Goal: Information Seeking & Learning: Learn about a topic

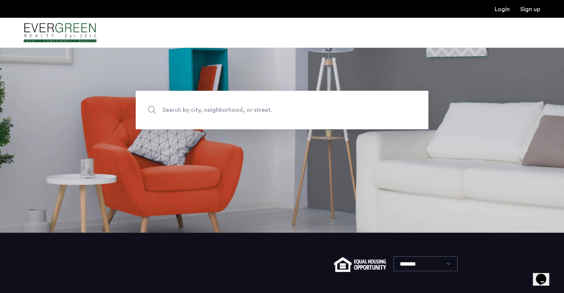
scroll to position [74, 0]
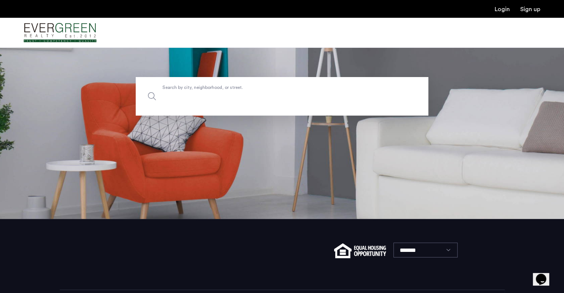
click at [263, 98] on input "Search by city, neighborhood, or street." at bounding box center [282, 96] width 293 height 39
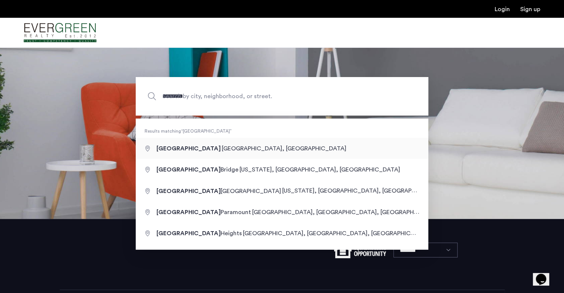
type input "**********"
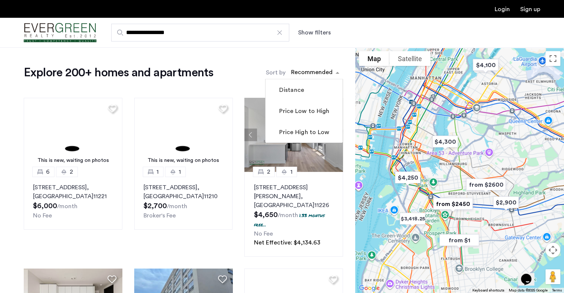
click at [335, 74] on span "sort-apartment" at bounding box center [338, 72] width 9 height 9
click at [277, 74] on label "Sort by" at bounding box center [276, 72] width 20 height 9
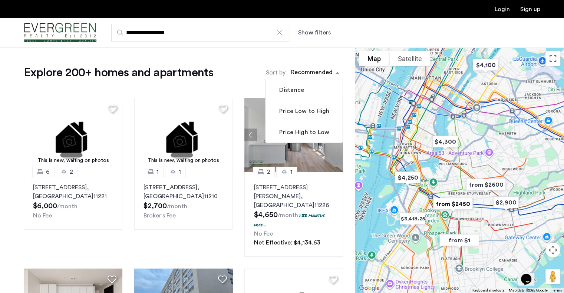
click at [291, 74] on input "Sort by" at bounding box center [291, 73] width 0 height 5
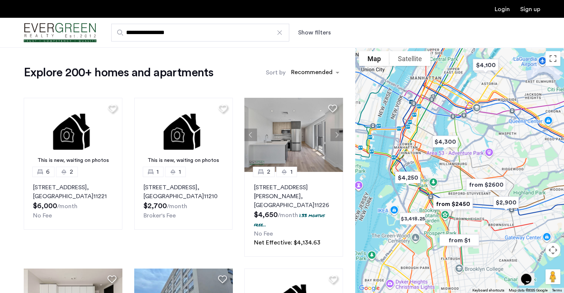
click at [277, 74] on label "Sort by" at bounding box center [276, 72] width 20 height 9
click at [291, 74] on input "Sort by" at bounding box center [291, 73] width 0 height 5
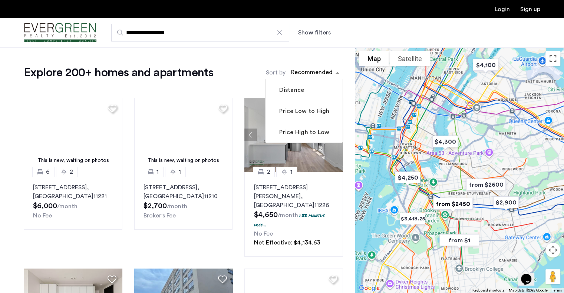
click at [335, 73] on span "sort-apartment" at bounding box center [338, 72] width 9 height 9
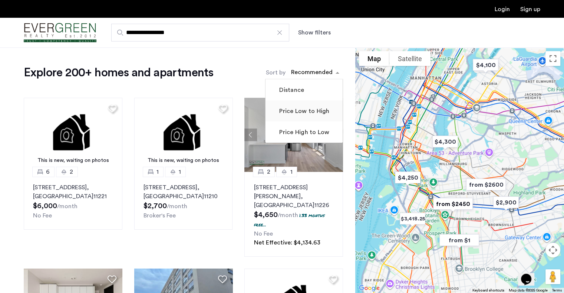
click at [311, 113] on label "Price Low to High" at bounding box center [304, 111] width 52 height 9
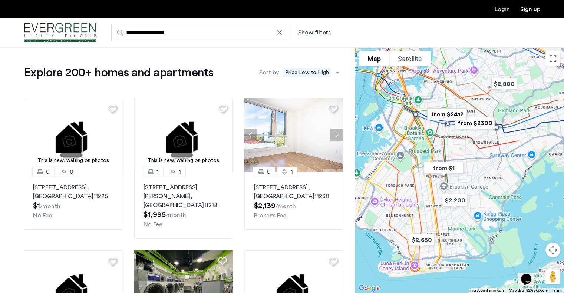
click at [322, 30] on button "Show filters" at bounding box center [314, 32] width 33 height 9
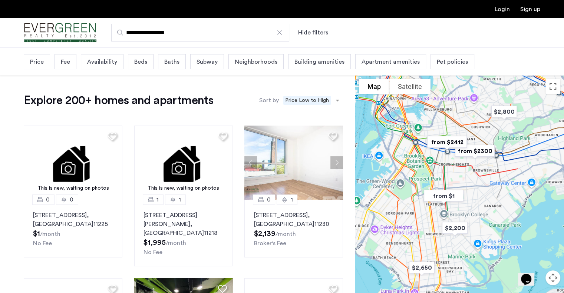
click at [146, 62] on div "Beds" at bounding box center [141, 61] width 26 height 15
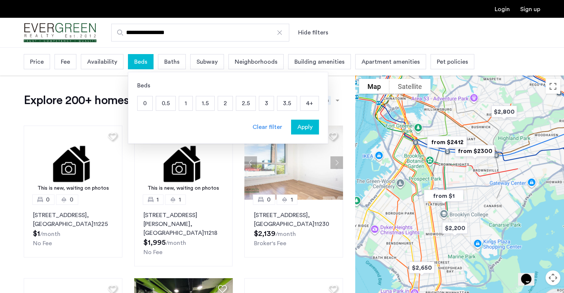
click at [220, 103] on p "2" at bounding box center [225, 103] width 14 height 14
click at [49, 65] on div "Price" at bounding box center [37, 61] width 26 height 15
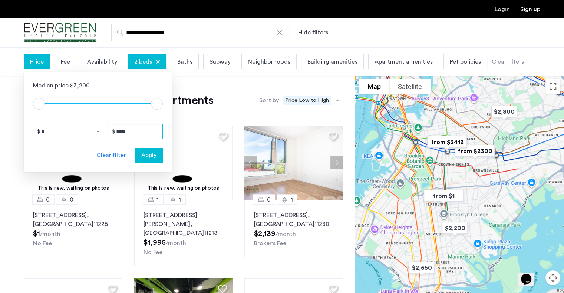
drag, startPoint x: 133, startPoint y: 133, endPoint x: 100, endPoint y: 130, distance: 32.4
click at [100, 130] on div "* - ****" at bounding box center [98, 131] width 130 height 15
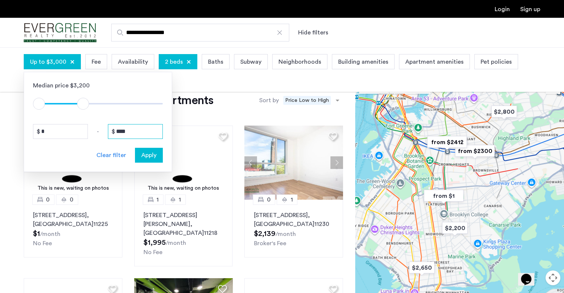
type input "****"
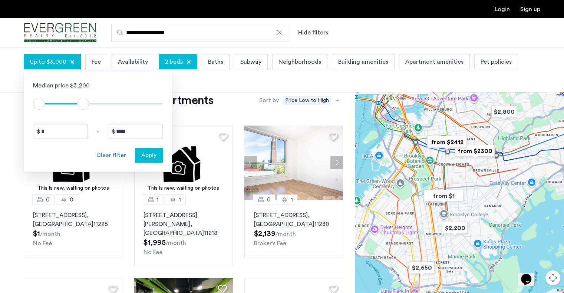
click at [154, 154] on span "Apply" at bounding box center [148, 155] width 15 height 9
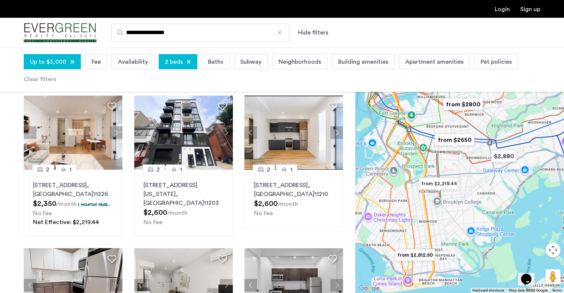
scroll to position [37, 0]
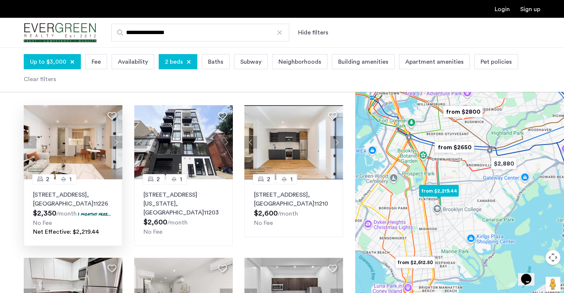
click at [61, 150] on img at bounding box center [73, 142] width 99 height 74
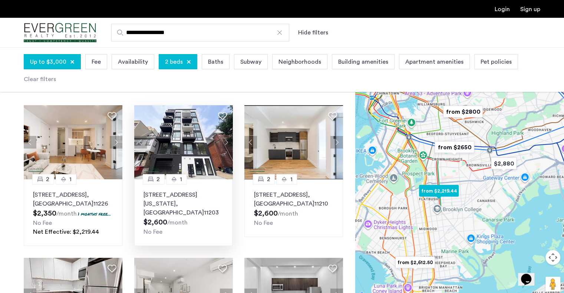
click at [195, 154] on img at bounding box center [183, 142] width 99 height 74
click at [298, 161] on img at bounding box center [293, 142] width 99 height 74
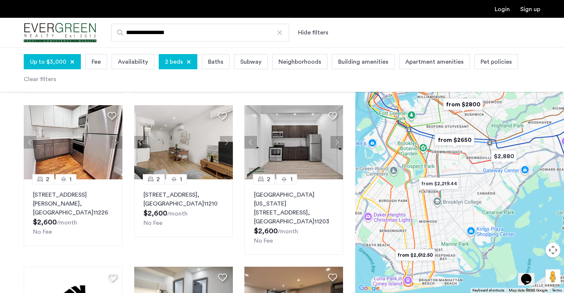
scroll to position [187, 0]
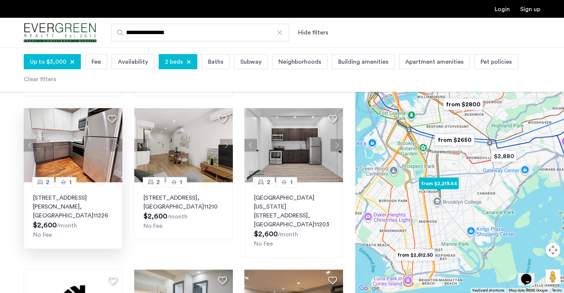
click at [97, 152] on img at bounding box center [73, 145] width 99 height 74
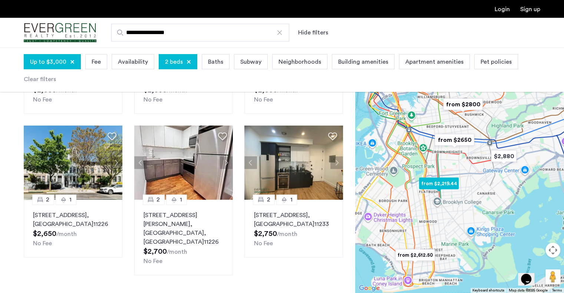
scroll to position [474, 0]
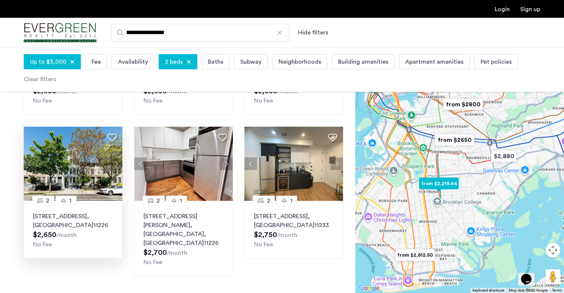
click at [101, 157] on img at bounding box center [73, 164] width 99 height 74
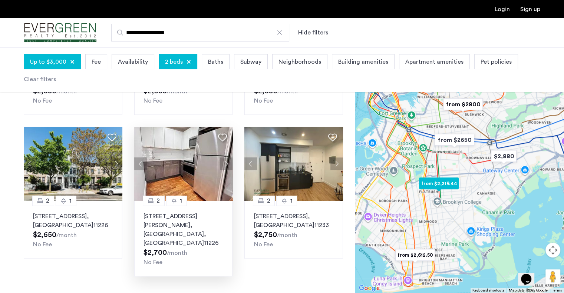
click at [224, 158] on button "Next apartment" at bounding box center [226, 164] width 13 height 13
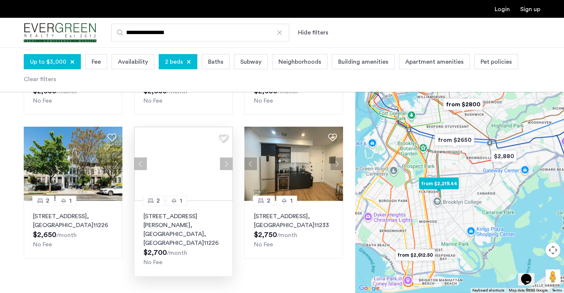
click at [224, 155] on div at bounding box center [183, 164] width 99 height 74
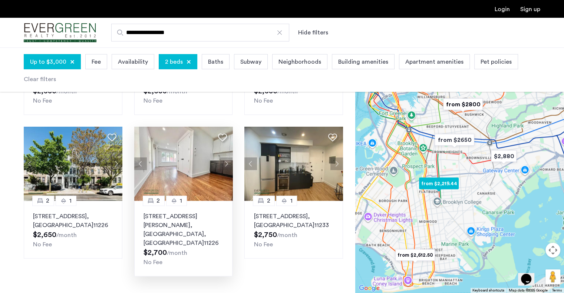
click at [224, 158] on button "Next apartment" at bounding box center [226, 164] width 13 height 13
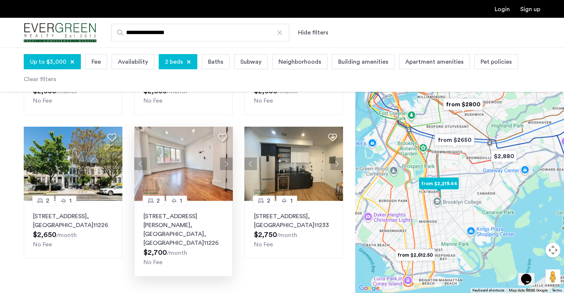
click at [224, 158] on button "Next apartment" at bounding box center [226, 164] width 13 height 13
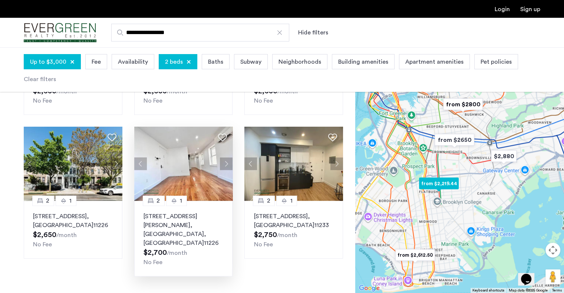
click at [224, 158] on button "Next apartment" at bounding box center [226, 164] width 13 height 13
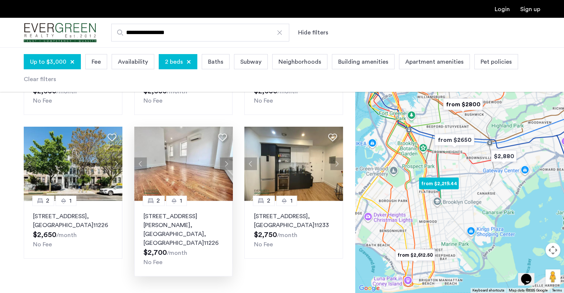
click at [224, 158] on button "Next apartment" at bounding box center [226, 164] width 13 height 13
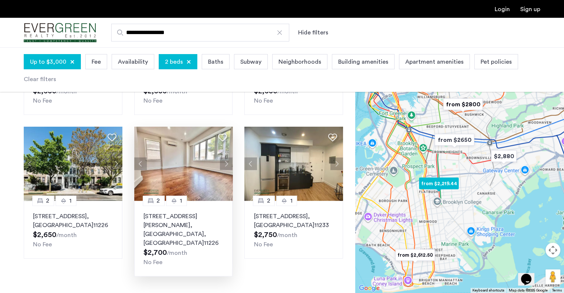
click at [224, 158] on button "Next apartment" at bounding box center [226, 164] width 13 height 13
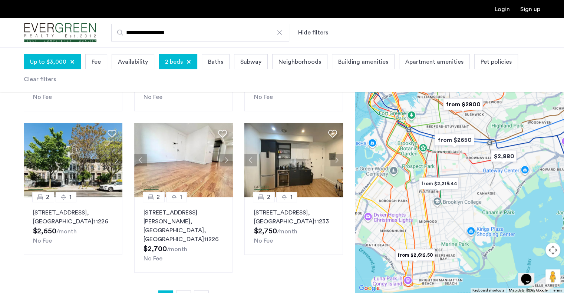
scroll to position [478, 0]
click at [293, 165] on img at bounding box center [293, 160] width 99 height 74
click at [182, 293] on span "2" at bounding box center [183, 298] width 3 height 6
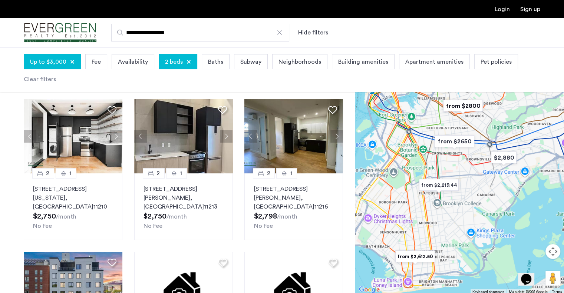
scroll to position [44, 0]
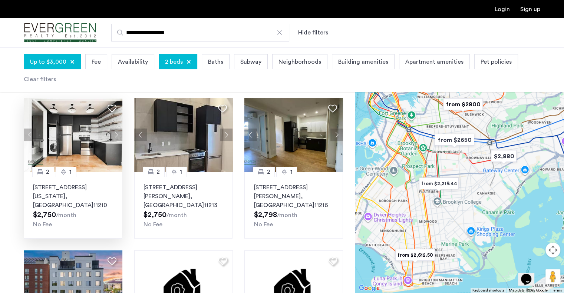
click at [116, 135] on button "Next apartment" at bounding box center [116, 135] width 13 height 13
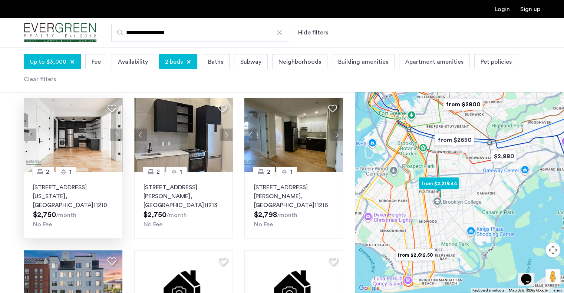
scroll to position [46, 0]
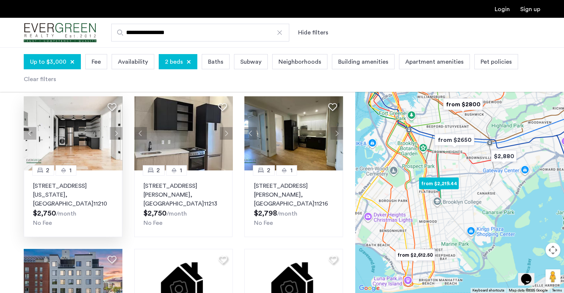
click at [116, 129] on button "Next apartment" at bounding box center [116, 133] width 13 height 13
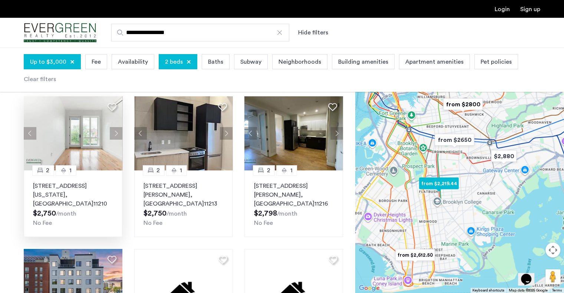
click at [120, 135] on button "Next apartment" at bounding box center [116, 133] width 13 height 13
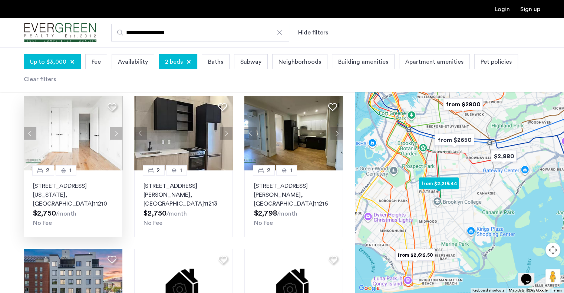
click at [119, 136] on button "Next apartment" at bounding box center [116, 133] width 13 height 13
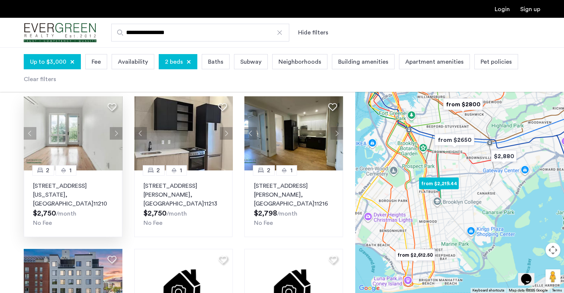
click at [118, 131] on button "Next apartment" at bounding box center [116, 133] width 13 height 13
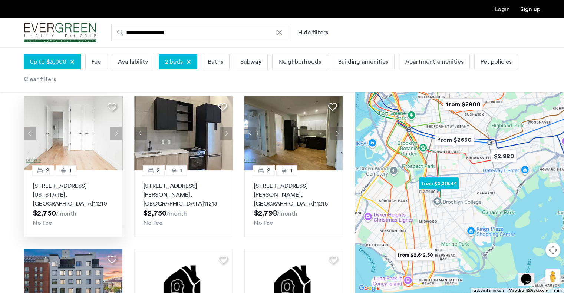
click at [112, 133] on button "Next apartment" at bounding box center [116, 133] width 13 height 13
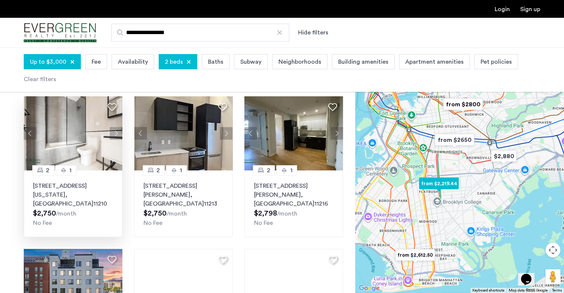
click at [118, 133] on button "Next apartment" at bounding box center [116, 133] width 13 height 13
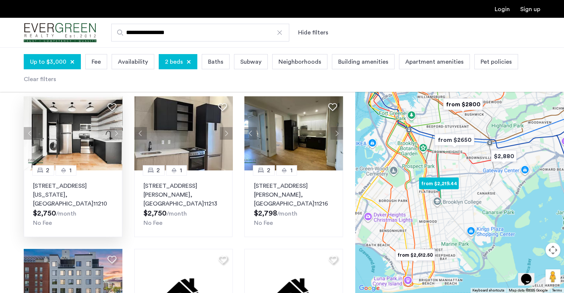
click at [114, 136] on button "Next apartment" at bounding box center [116, 133] width 13 height 13
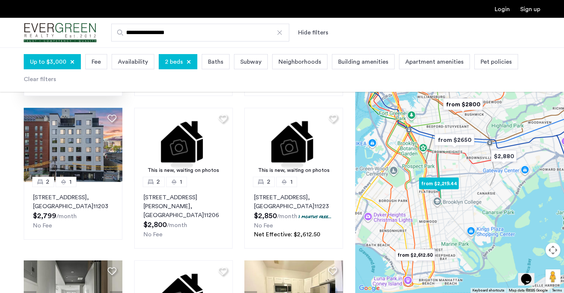
scroll to position [188, 0]
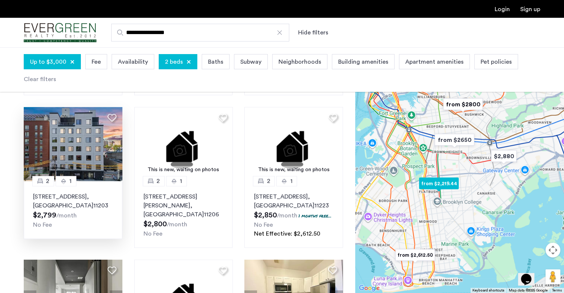
click at [90, 147] on img at bounding box center [73, 144] width 99 height 74
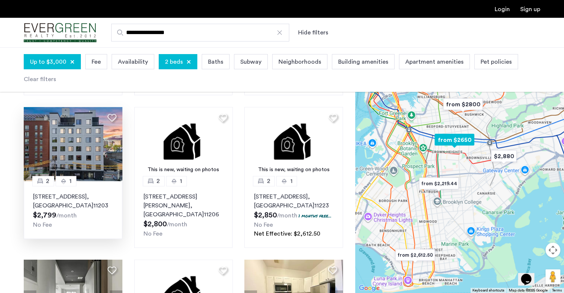
click at [95, 139] on img at bounding box center [73, 144] width 99 height 74
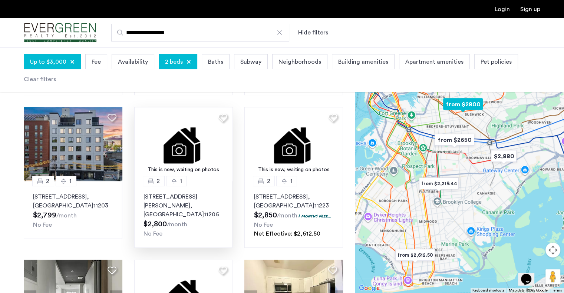
click at [192, 144] on img at bounding box center [183, 144] width 99 height 74
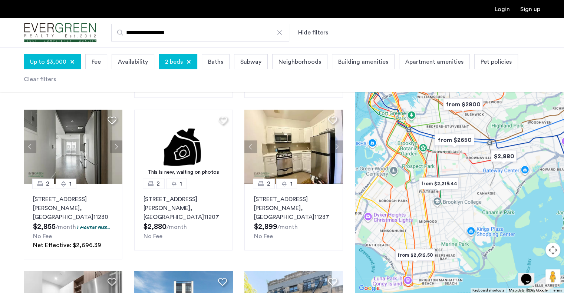
scroll to position [335, 0]
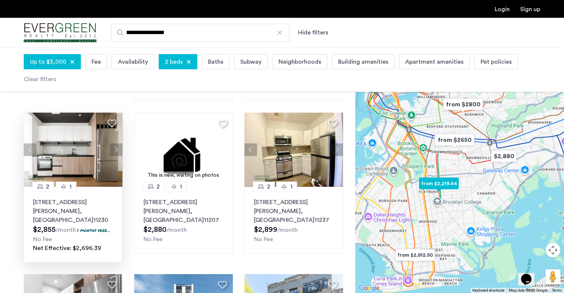
click at [117, 144] on button "Next apartment" at bounding box center [116, 150] width 13 height 13
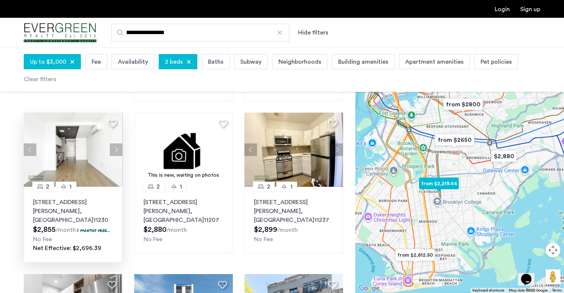
click at [117, 144] on button "Next apartment" at bounding box center [116, 150] width 13 height 13
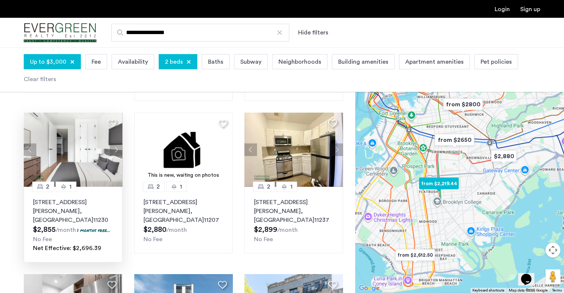
click at [86, 150] on img at bounding box center [73, 150] width 99 height 74
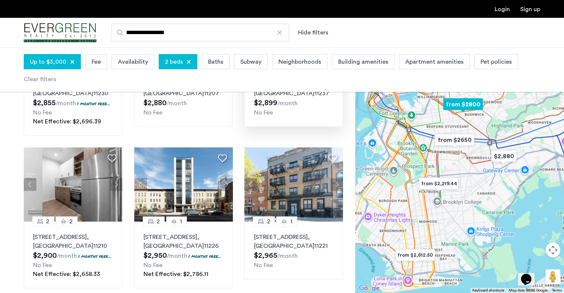
scroll to position [462, 0]
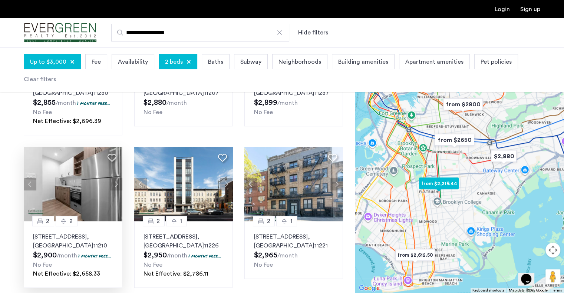
click at [116, 166] on div at bounding box center [73, 184] width 99 height 74
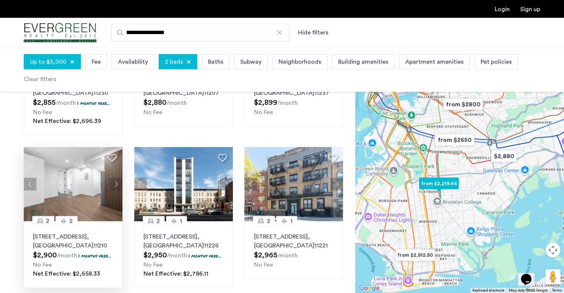
click at [116, 178] on button "Next apartment" at bounding box center [116, 184] width 13 height 13
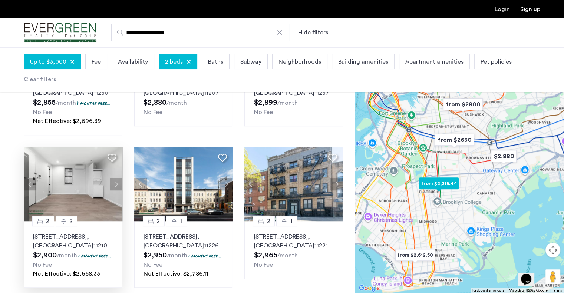
click at [116, 178] on button "Next apartment" at bounding box center [116, 184] width 13 height 13
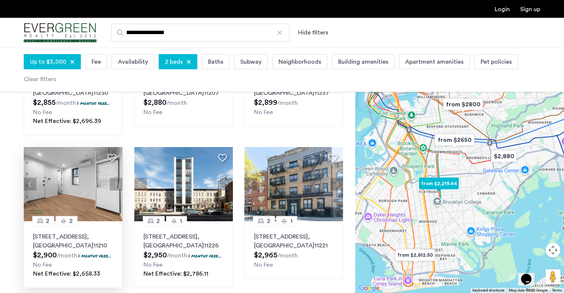
click at [116, 178] on button "Next apartment" at bounding box center [116, 184] width 13 height 13
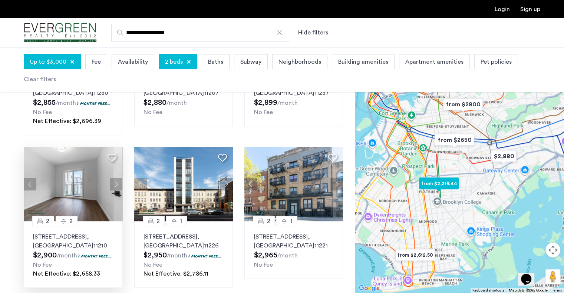
click at [116, 178] on button "Next apartment" at bounding box center [116, 184] width 13 height 13
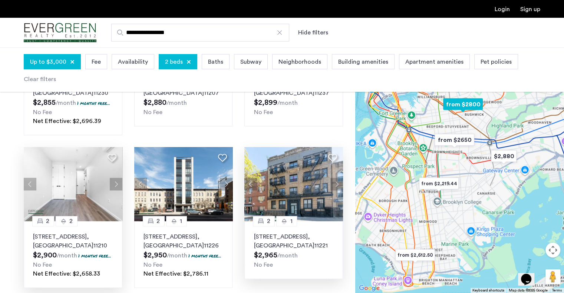
click at [313, 184] on img at bounding box center [293, 184] width 99 height 74
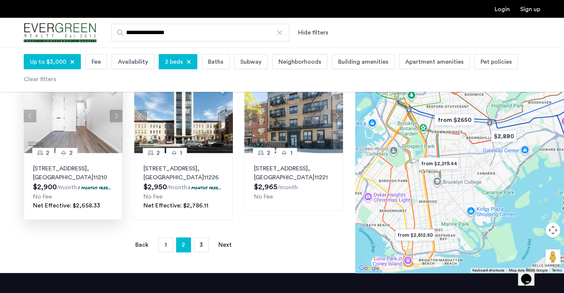
scroll to position [530, 0]
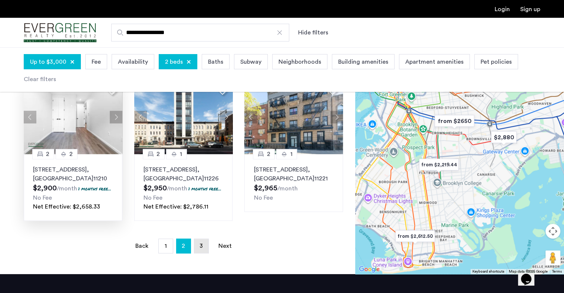
click at [199, 239] on link "page 3" at bounding box center [201, 246] width 14 height 14
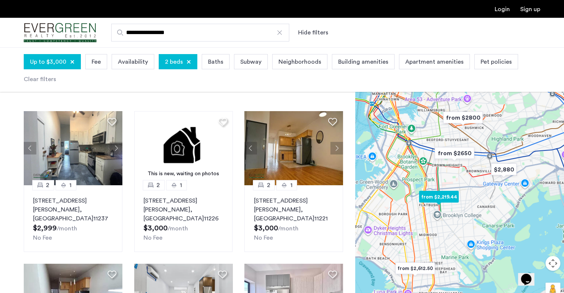
scroll to position [28, 0]
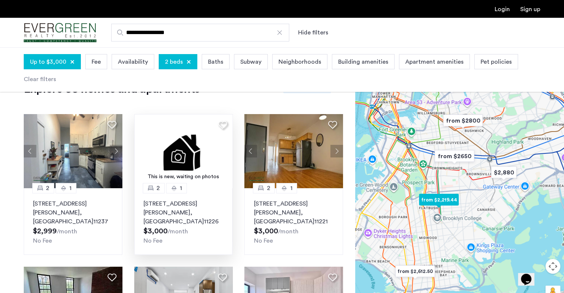
click at [191, 132] on img at bounding box center [183, 151] width 99 height 74
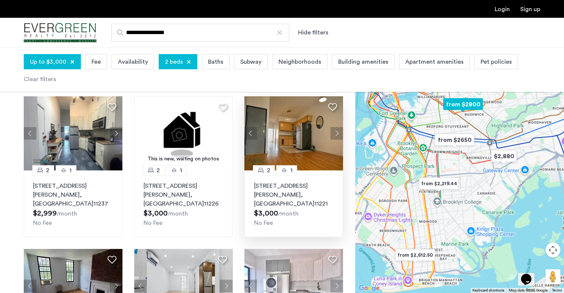
scroll to position [44, 0]
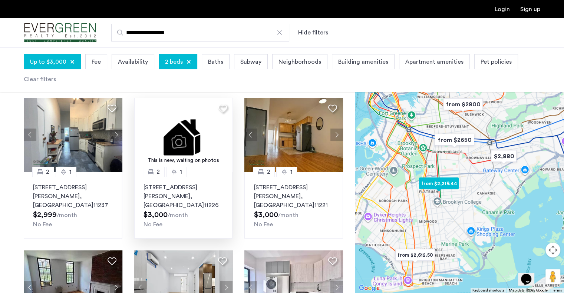
click at [182, 126] on img at bounding box center [183, 135] width 99 height 74
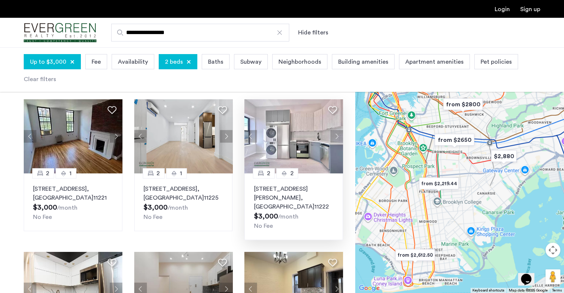
scroll to position [197, 0]
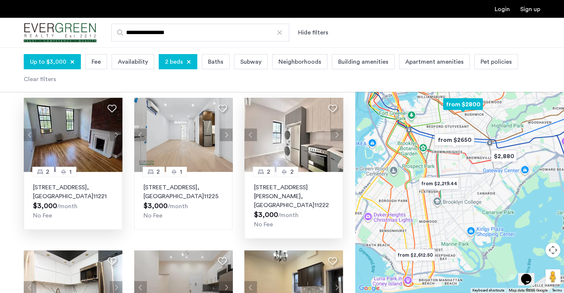
click at [116, 129] on button "Next apartment" at bounding box center [116, 135] width 13 height 13
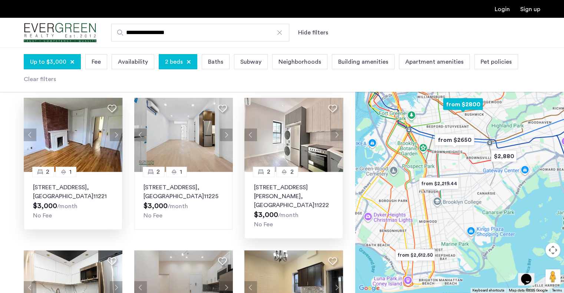
click at [116, 129] on button "Next apartment" at bounding box center [116, 135] width 13 height 13
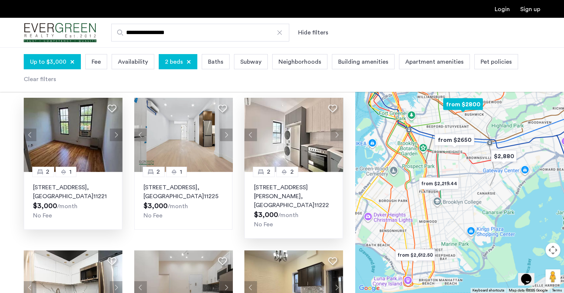
click at [116, 129] on button "Next apartment" at bounding box center [116, 135] width 13 height 13
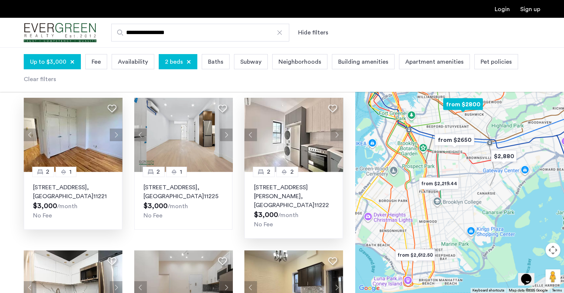
click at [116, 129] on button "Next apartment" at bounding box center [116, 135] width 13 height 13
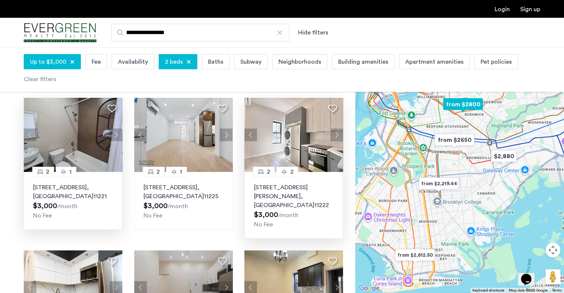
click at [116, 129] on button "Next apartment" at bounding box center [116, 135] width 13 height 13
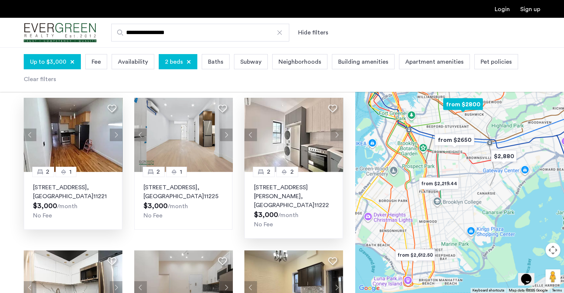
click at [116, 129] on button "Next apartment" at bounding box center [116, 135] width 13 height 13
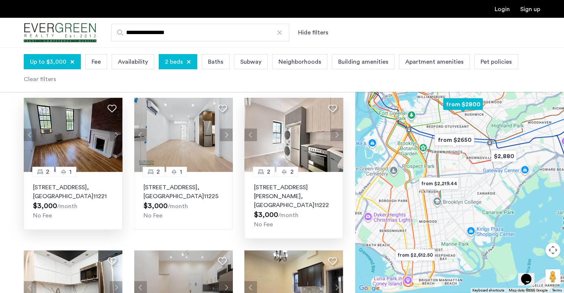
click at [116, 129] on button "Next apartment" at bounding box center [116, 135] width 13 height 13
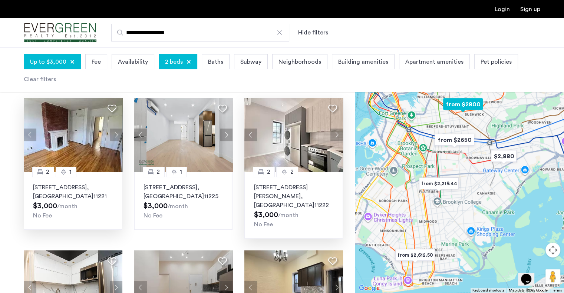
click at [83, 127] on img at bounding box center [73, 135] width 99 height 74
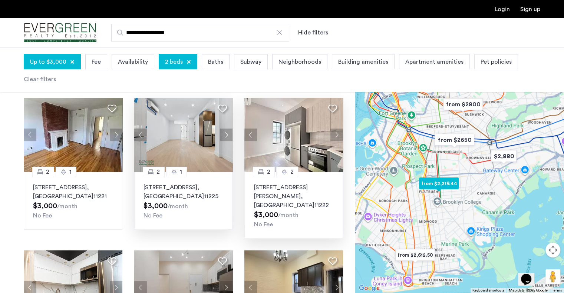
click at [200, 132] on img at bounding box center [183, 135] width 99 height 74
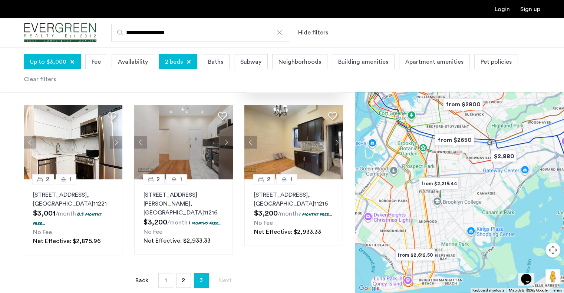
scroll to position [335, 0]
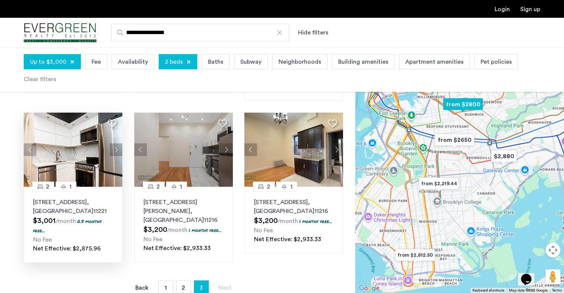
click at [118, 134] on div at bounding box center [73, 150] width 99 height 74
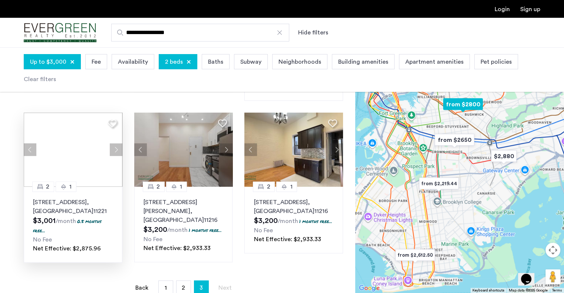
click at [118, 134] on div at bounding box center [73, 150] width 99 height 74
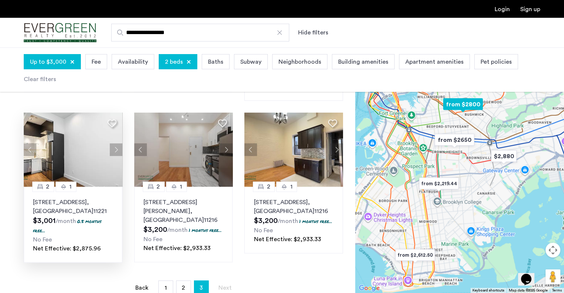
click at [118, 144] on button "Next apartment" at bounding box center [116, 150] width 13 height 13
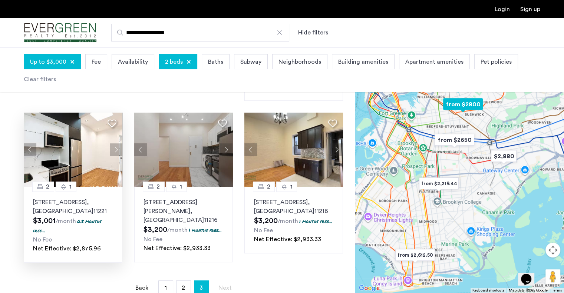
click at [118, 144] on button "Next apartment" at bounding box center [116, 150] width 13 height 13
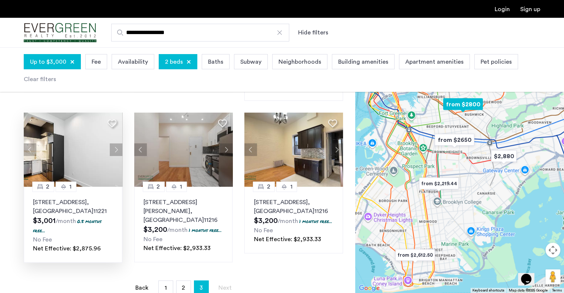
click at [118, 144] on button "Next apartment" at bounding box center [116, 150] width 13 height 13
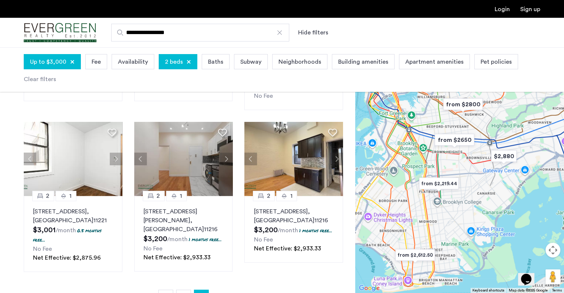
scroll to position [324, 0]
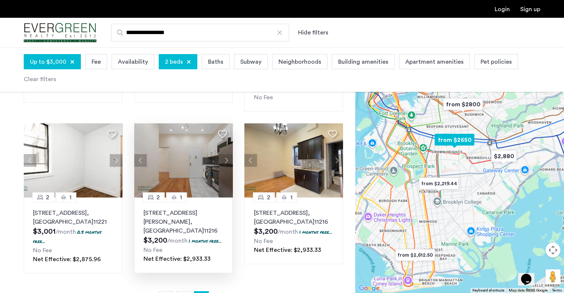
click at [227, 154] on button "Next apartment" at bounding box center [226, 160] width 13 height 13
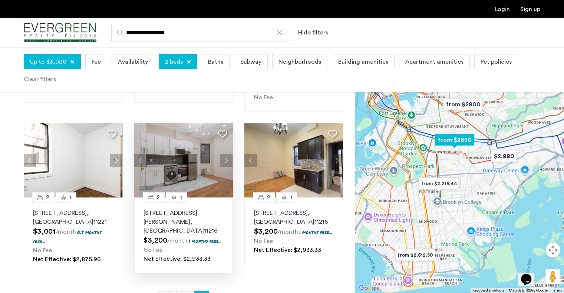
click at [227, 154] on button "Next apartment" at bounding box center [226, 160] width 13 height 13
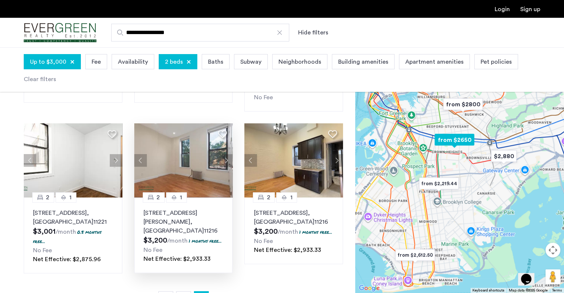
click at [227, 154] on button "Next apartment" at bounding box center [226, 160] width 13 height 13
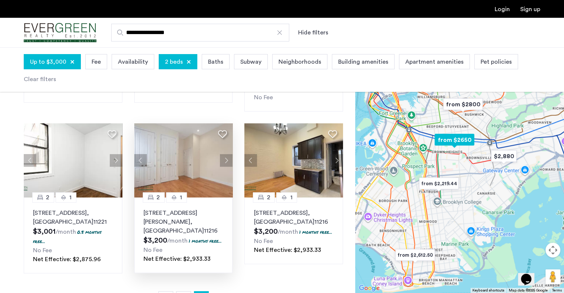
click at [227, 154] on button "Next apartment" at bounding box center [226, 160] width 13 height 13
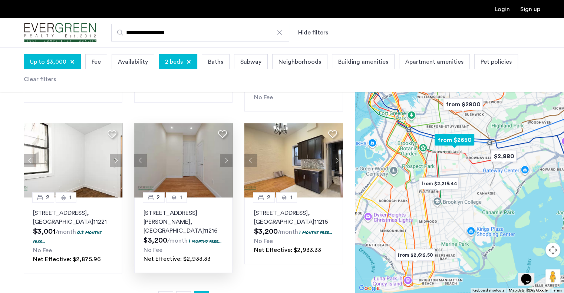
click at [227, 154] on button "Next apartment" at bounding box center [226, 160] width 13 height 13
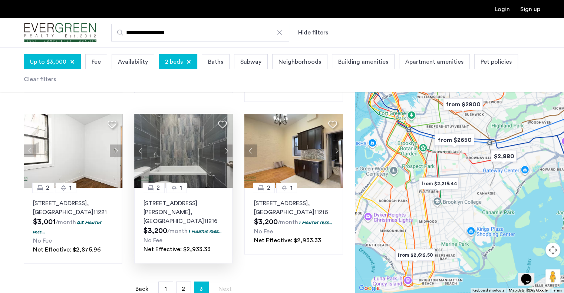
scroll to position [346, 0]
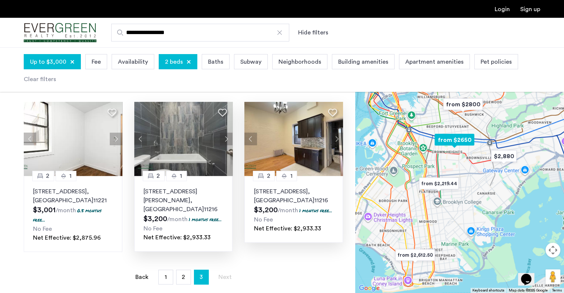
click at [335, 133] on button "Next apartment" at bounding box center [336, 139] width 13 height 13
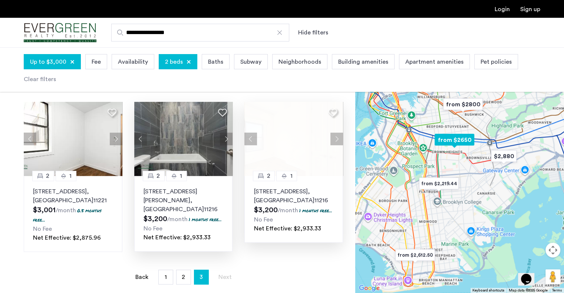
click at [335, 125] on div at bounding box center [293, 139] width 99 height 74
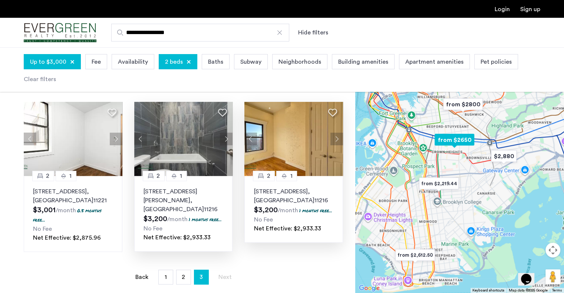
click at [335, 133] on button "Next apartment" at bounding box center [336, 139] width 13 height 13
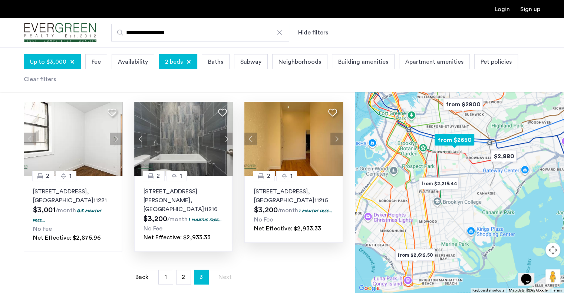
click at [335, 133] on button "Next apartment" at bounding box center [336, 139] width 13 height 13
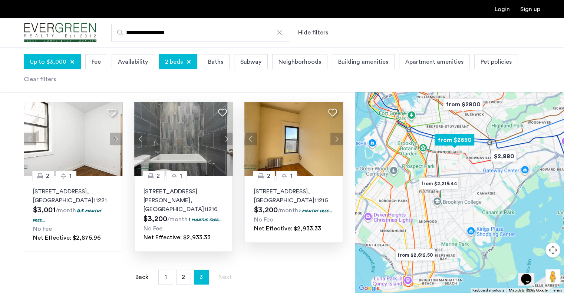
click at [311, 130] on img at bounding box center [293, 139] width 99 height 74
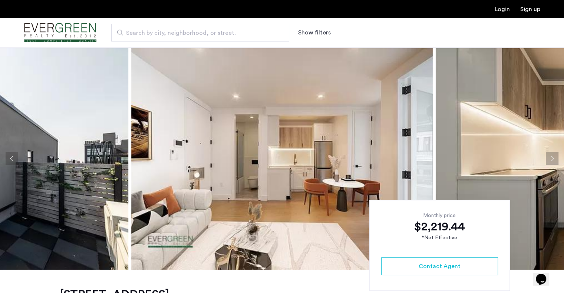
click at [550, 155] on button "Next apartment" at bounding box center [552, 158] width 13 height 13
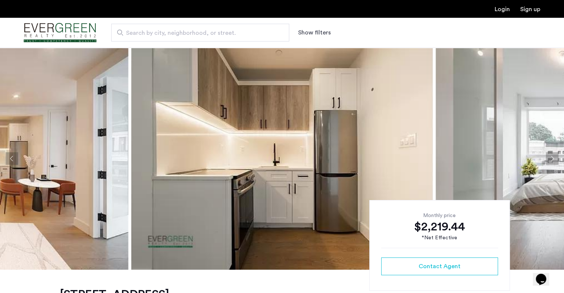
click at [550, 155] on button "Next apartment" at bounding box center [552, 158] width 13 height 13
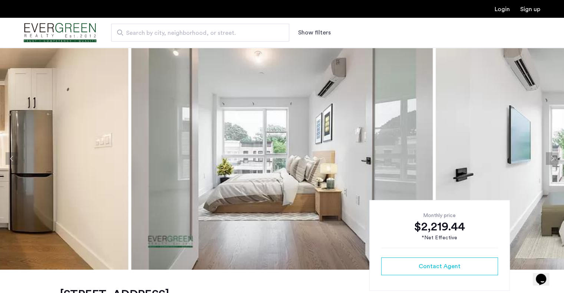
click at [550, 155] on button "Next apartment" at bounding box center [552, 158] width 13 height 13
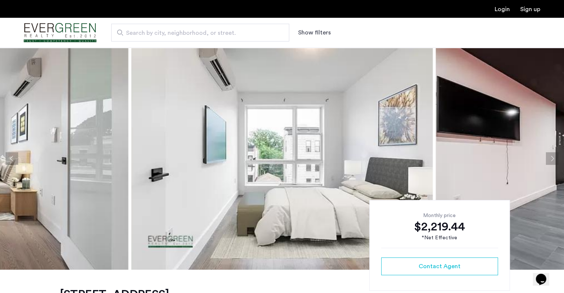
click at [550, 155] on button "Next apartment" at bounding box center [552, 158] width 13 height 13
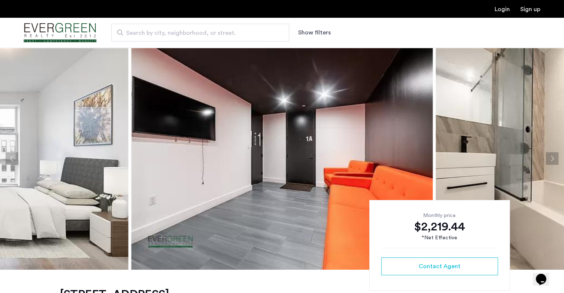
click at [550, 155] on button "Next apartment" at bounding box center [552, 158] width 13 height 13
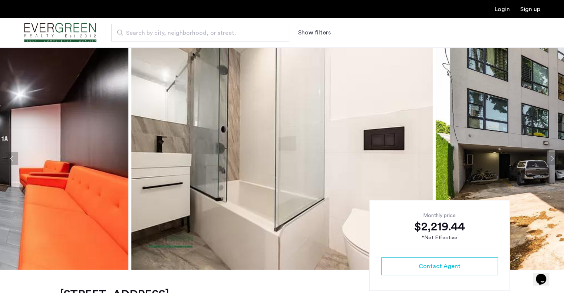
click at [550, 155] on button "Next apartment" at bounding box center [552, 158] width 13 height 13
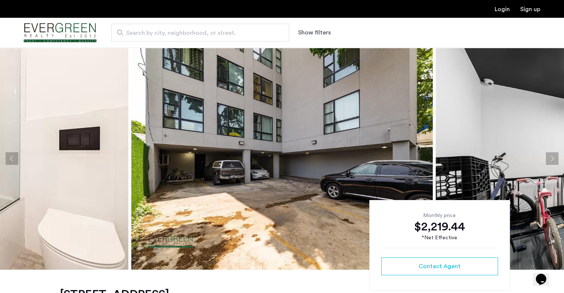
click at [550, 155] on button "Next apartment" at bounding box center [552, 158] width 13 height 13
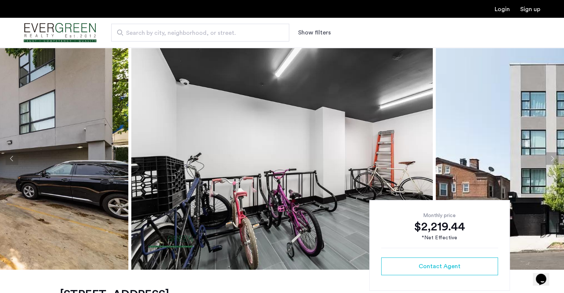
click at [550, 155] on button "Next apartment" at bounding box center [552, 158] width 13 height 13
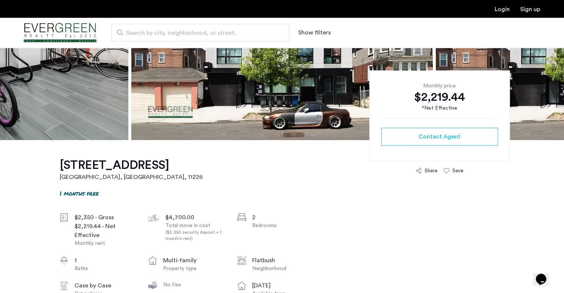
scroll to position [128, 0]
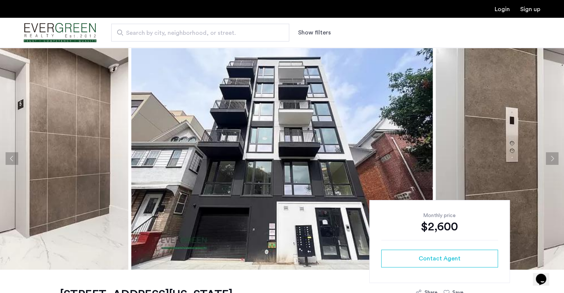
click at [554, 160] on button "Next apartment" at bounding box center [552, 158] width 13 height 13
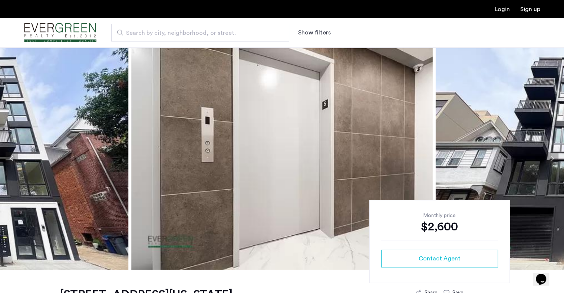
click at [554, 160] on button "Next apartment" at bounding box center [552, 158] width 13 height 13
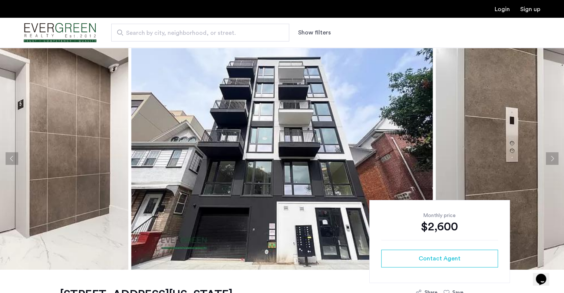
click at [554, 160] on button "Next apartment" at bounding box center [552, 158] width 13 height 13
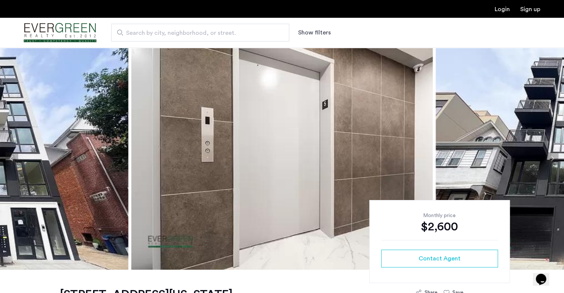
click at [554, 160] on button "Next apartment" at bounding box center [552, 158] width 13 height 13
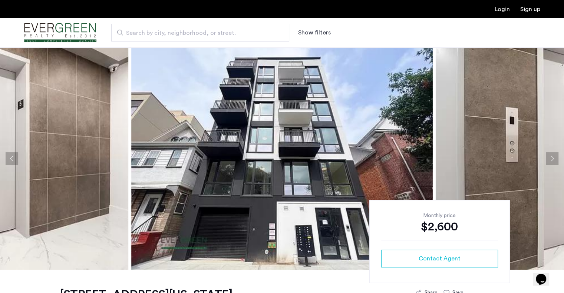
click at [554, 160] on button "Next apartment" at bounding box center [552, 158] width 13 height 13
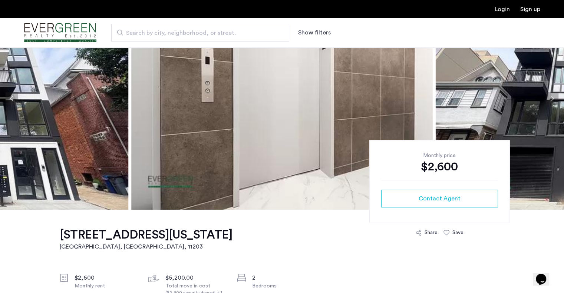
scroll to position [50, 0]
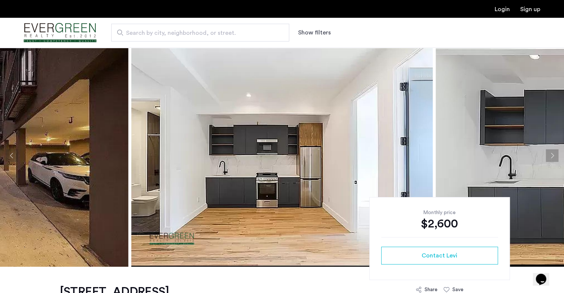
scroll to position [1, 0]
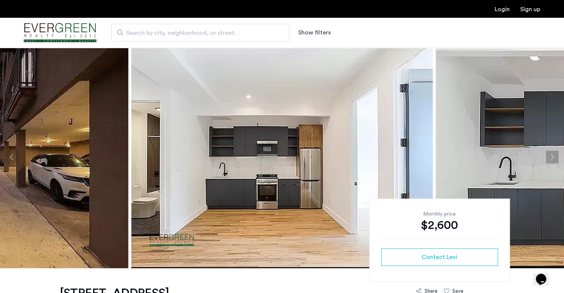
click at [550, 151] on button "Next apartment" at bounding box center [552, 157] width 13 height 13
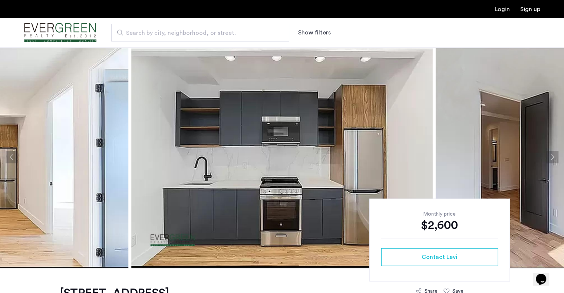
click at [552, 160] on button "Next apartment" at bounding box center [552, 157] width 13 height 13
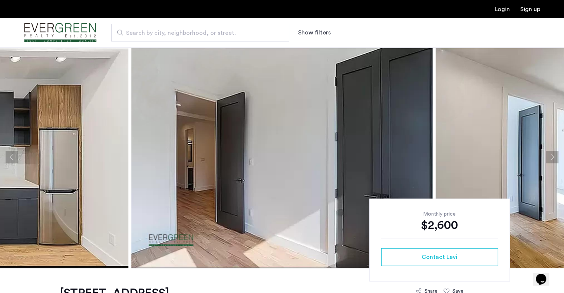
click at [552, 160] on button "Next apartment" at bounding box center [552, 157] width 13 height 13
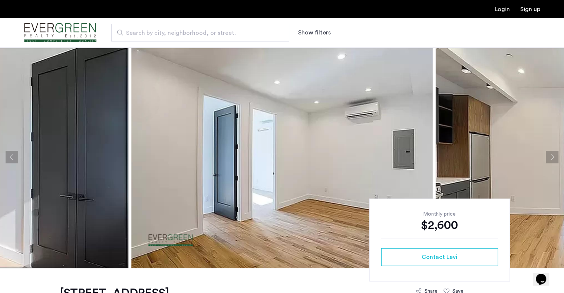
click at [548, 158] on button "Next apartment" at bounding box center [552, 157] width 13 height 13
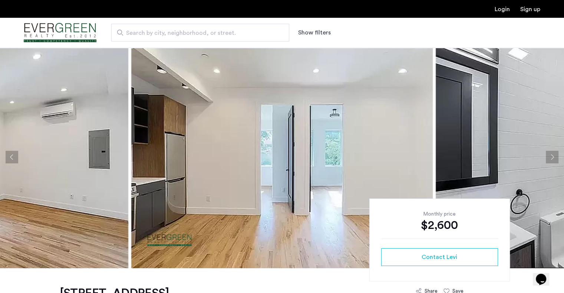
click at [548, 157] on button "Next apartment" at bounding box center [552, 157] width 13 height 13
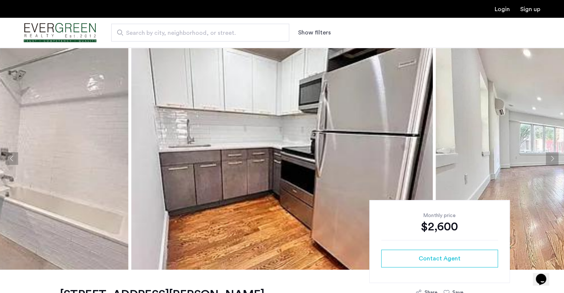
click at [552, 159] on button "Next apartment" at bounding box center [552, 158] width 13 height 13
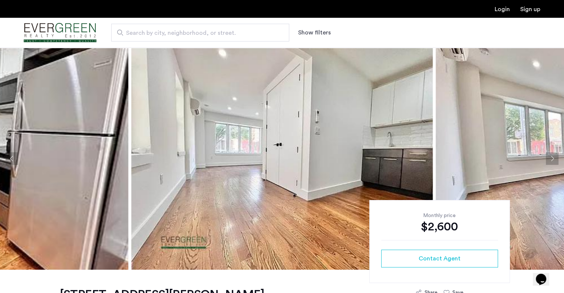
click at [552, 159] on button "Next apartment" at bounding box center [552, 158] width 13 height 13
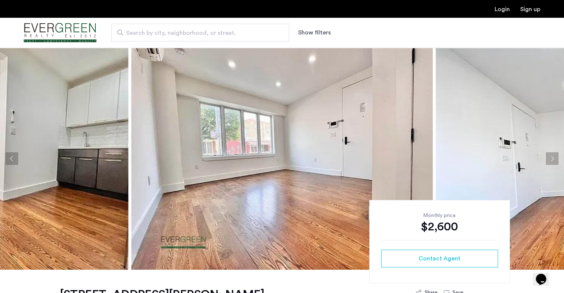
click at [552, 159] on button "Next apartment" at bounding box center [552, 158] width 13 height 13
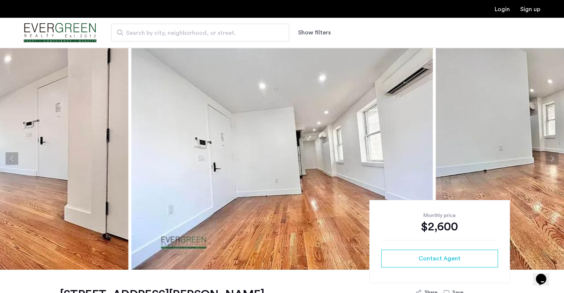
click at [552, 159] on button "Next apartment" at bounding box center [552, 158] width 13 height 13
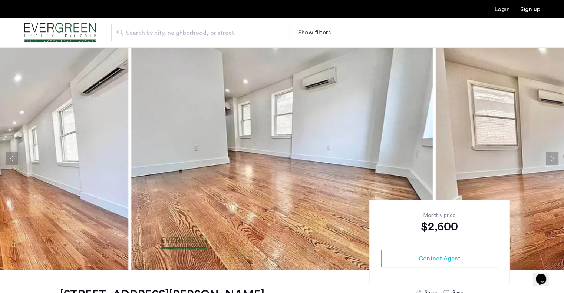
click at [552, 159] on button "Next apartment" at bounding box center [552, 158] width 13 height 13
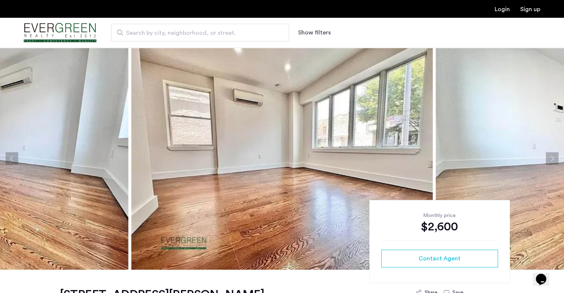
click at [552, 159] on button "Next apartment" at bounding box center [552, 158] width 13 height 13
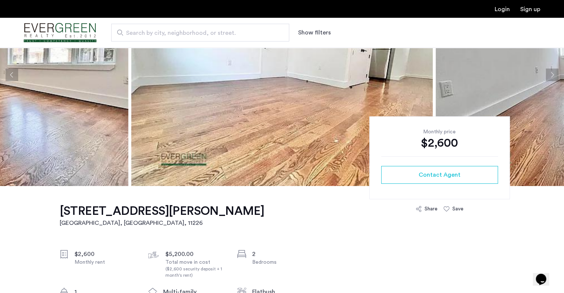
scroll to position [86, 0]
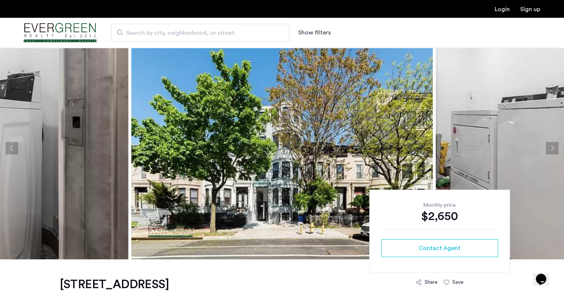
scroll to position [27, 0]
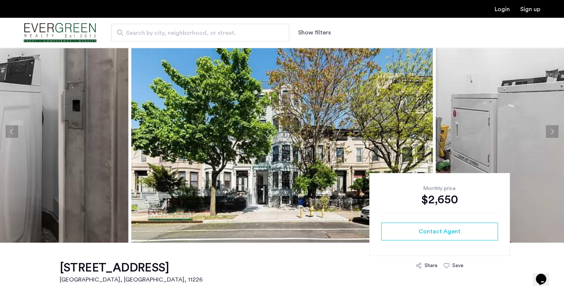
click at [550, 131] on button "Next apartment" at bounding box center [552, 131] width 13 height 13
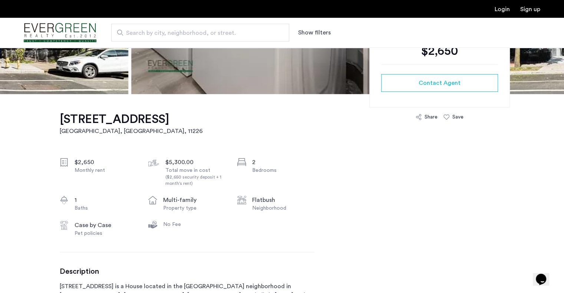
scroll to position [181, 0]
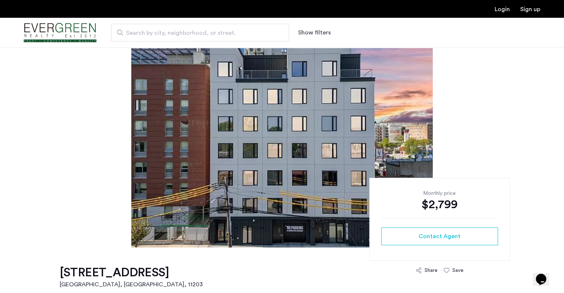
scroll to position [21, 0]
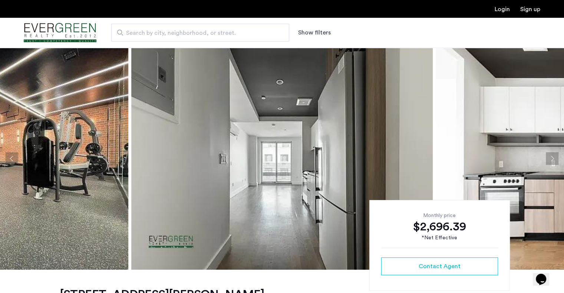
click at [555, 155] on button "Next apartment" at bounding box center [552, 158] width 13 height 13
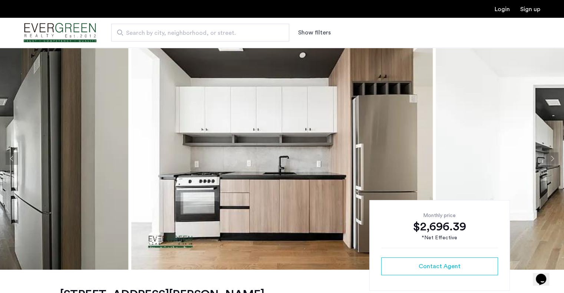
click at [555, 155] on button "Next apartment" at bounding box center [552, 158] width 13 height 13
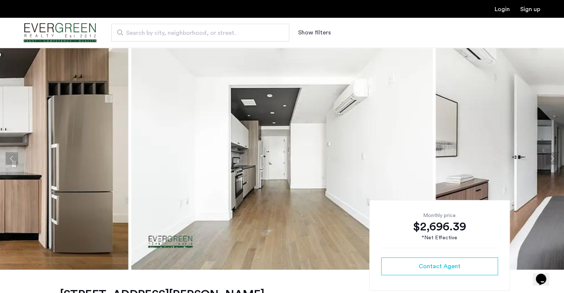
click at [555, 155] on button "Next apartment" at bounding box center [552, 158] width 13 height 13
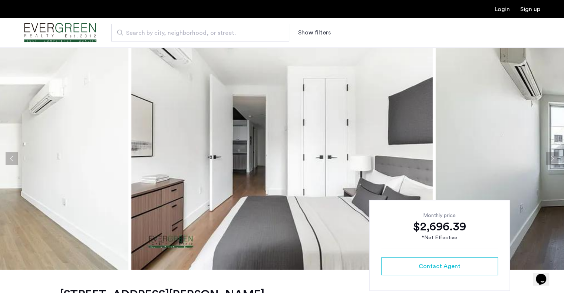
click at [555, 155] on button "Next apartment" at bounding box center [552, 158] width 13 height 13
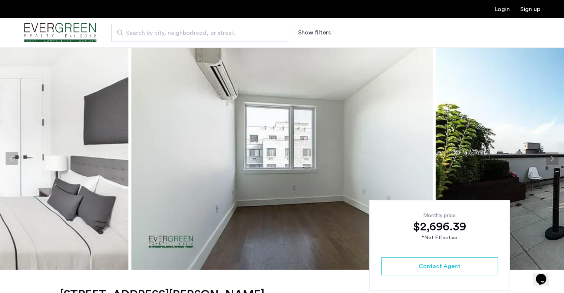
click at [555, 155] on button "Next apartment" at bounding box center [552, 158] width 13 height 13
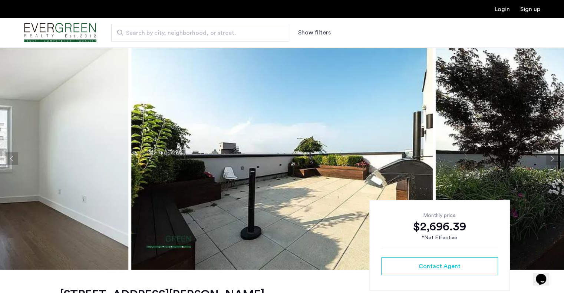
click at [555, 155] on button "Next apartment" at bounding box center [552, 158] width 13 height 13
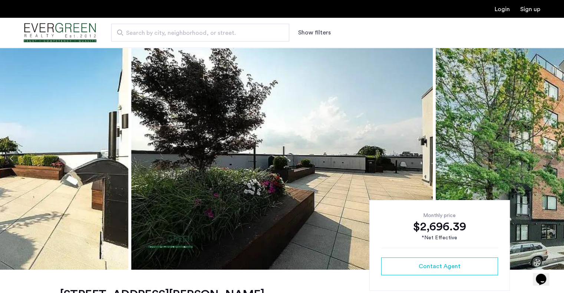
click at [555, 155] on button "Next apartment" at bounding box center [552, 158] width 13 height 13
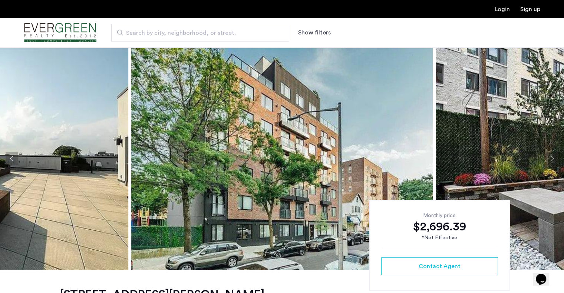
click at [555, 155] on button "Next apartment" at bounding box center [552, 158] width 13 height 13
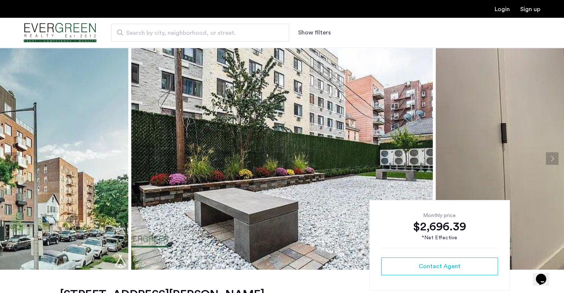
click at [555, 155] on button "Next apartment" at bounding box center [552, 158] width 13 height 13
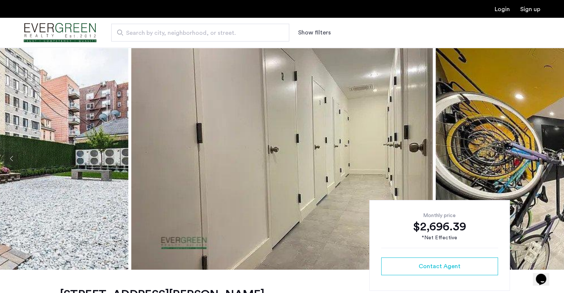
click at [555, 155] on button "Next apartment" at bounding box center [552, 158] width 13 height 13
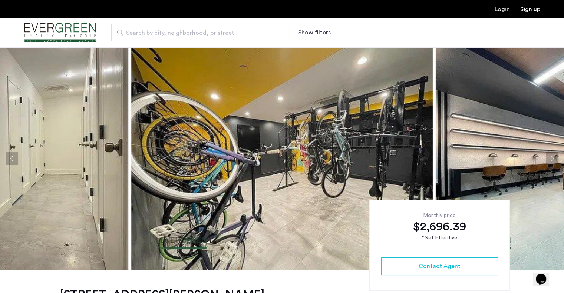
click at [555, 155] on button "Next apartment" at bounding box center [552, 158] width 13 height 13
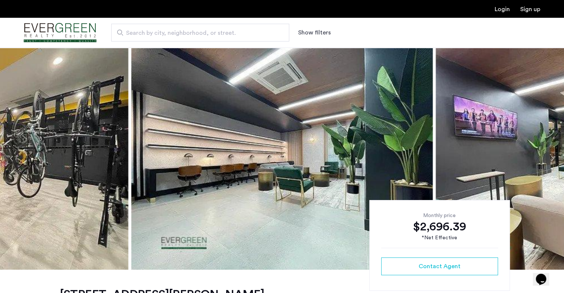
click at [555, 155] on button "Next apartment" at bounding box center [552, 158] width 13 height 13
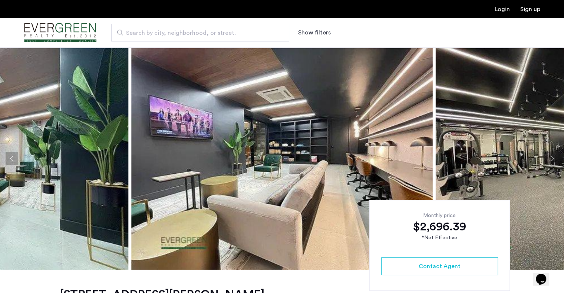
click at [555, 155] on button "Next apartment" at bounding box center [552, 158] width 13 height 13
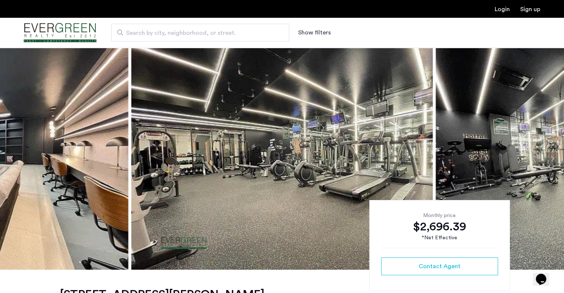
click at [555, 155] on button "Next apartment" at bounding box center [552, 158] width 13 height 13
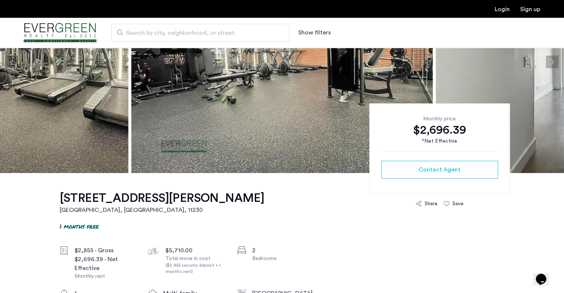
scroll to position [100, 0]
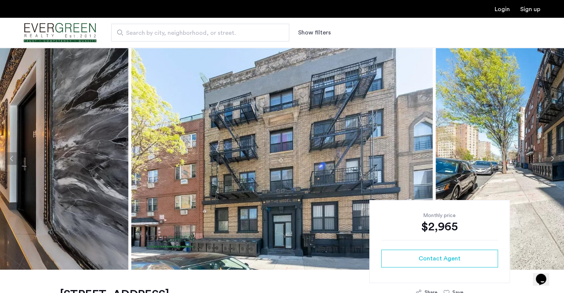
click at [555, 155] on button "Next apartment" at bounding box center [552, 158] width 13 height 13
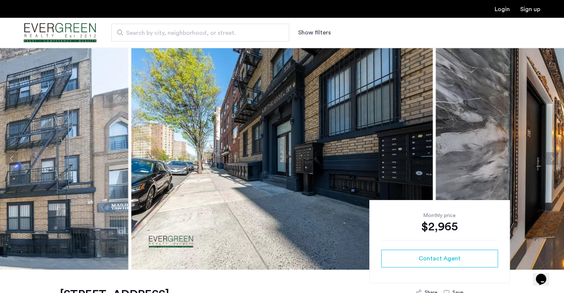
click at [555, 155] on button "Next apartment" at bounding box center [552, 158] width 13 height 13
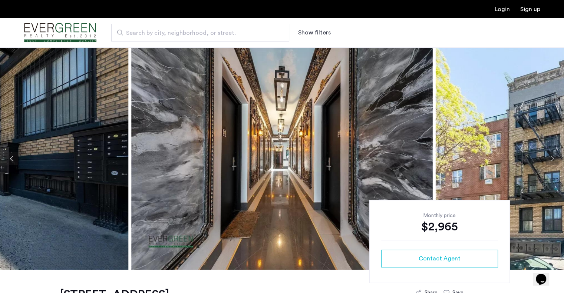
click at [555, 155] on button "Next apartment" at bounding box center [552, 158] width 13 height 13
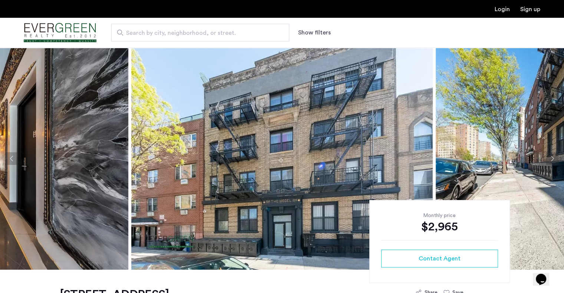
click at [555, 155] on button "Next apartment" at bounding box center [552, 158] width 13 height 13
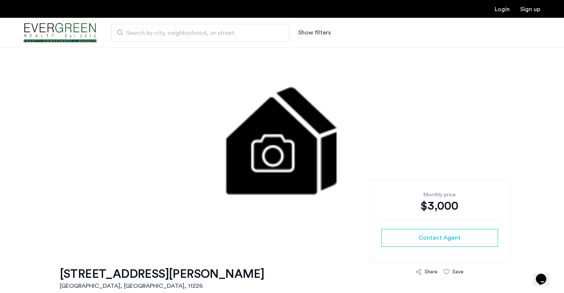
scroll to position [11, 0]
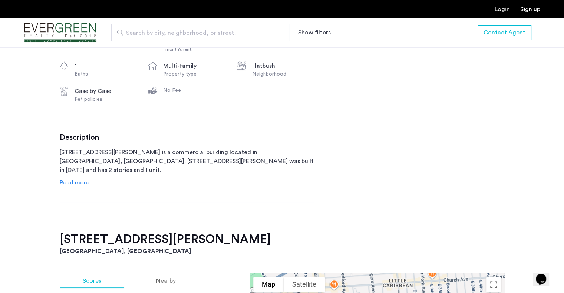
scroll to position [311, 0]
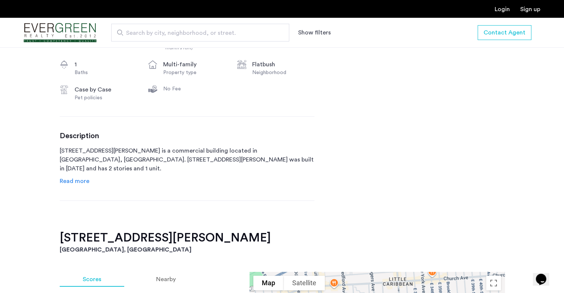
click at [76, 179] on span "Read more" at bounding box center [75, 181] width 30 height 6
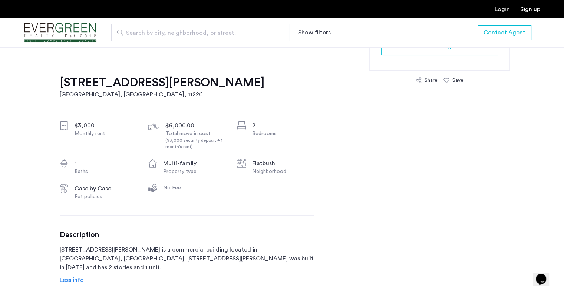
scroll to position [188, 0]
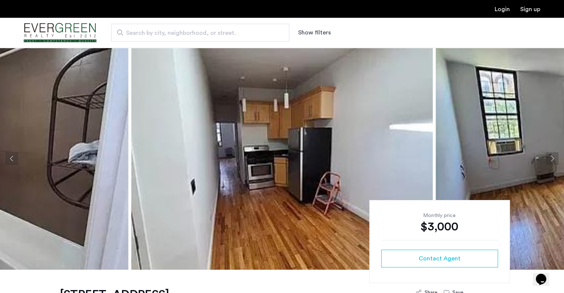
click at [555, 158] on button "Next apartment" at bounding box center [552, 158] width 13 height 13
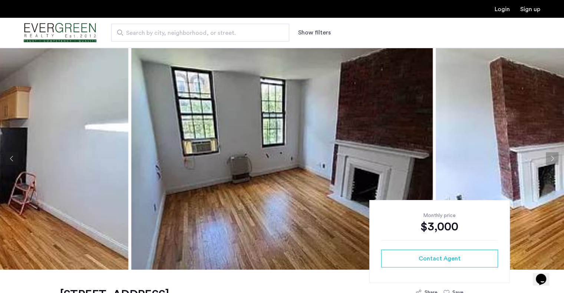
click at [555, 158] on button "Next apartment" at bounding box center [552, 158] width 13 height 13
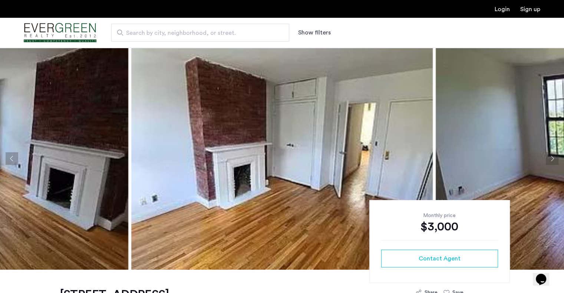
click at [555, 158] on button "Next apartment" at bounding box center [552, 158] width 13 height 13
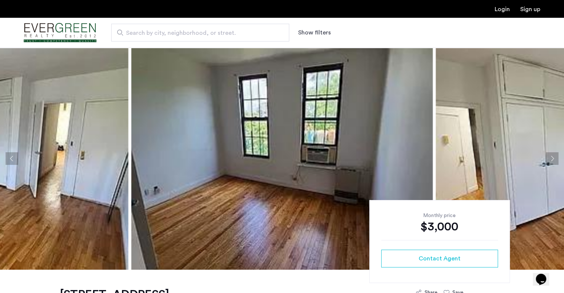
click at [555, 158] on button "Next apartment" at bounding box center [552, 158] width 13 height 13
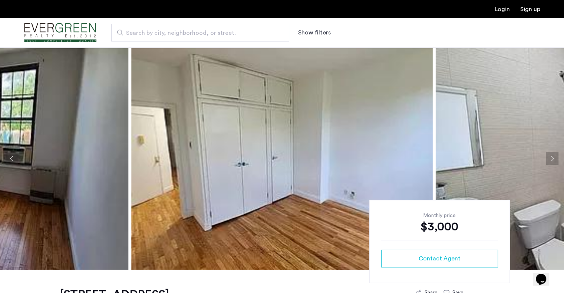
click at [555, 158] on button "Next apartment" at bounding box center [552, 158] width 13 height 13
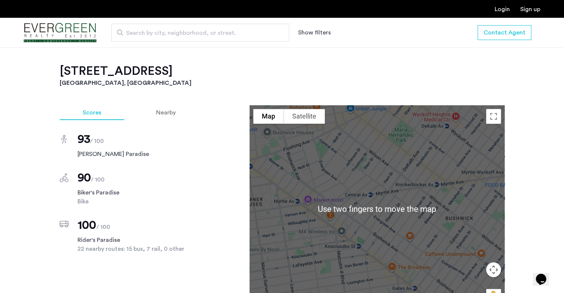
scroll to position [534, 0]
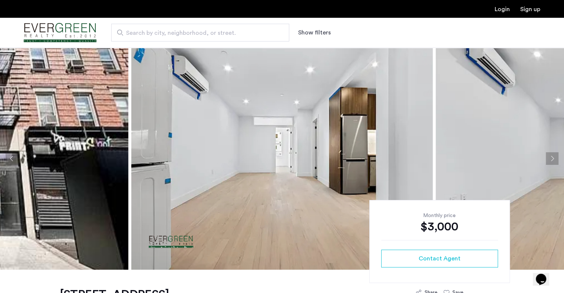
click at [547, 158] on button "Next apartment" at bounding box center [552, 158] width 13 height 13
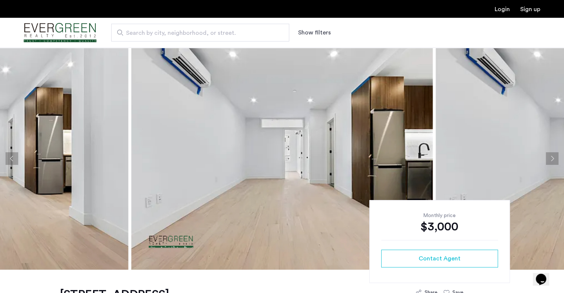
click at [547, 158] on button "Next apartment" at bounding box center [552, 158] width 13 height 13
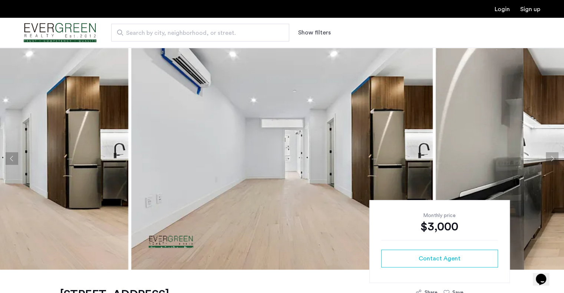
click at [547, 158] on button "Next apartment" at bounding box center [552, 158] width 13 height 13
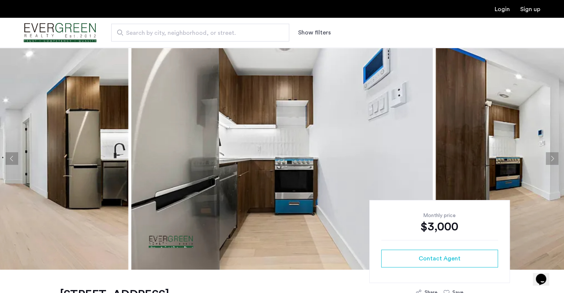
click at [547, 158] on button "Next apartment" at bounding box center [552, 158] width 13 height 13
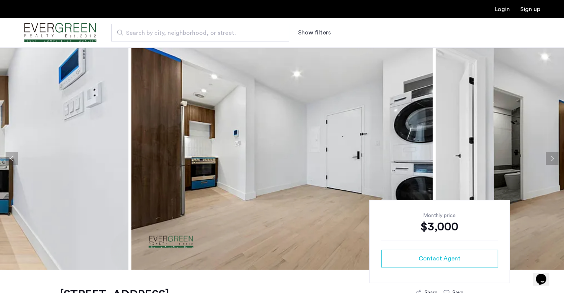
click at [547, 158] on button "Next apartment" at bounding box center [552, 158] width 13 height 13
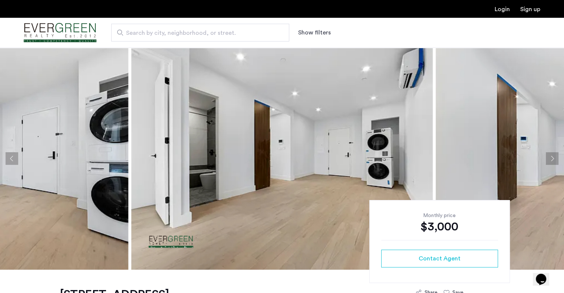
click at [547, 158] on button "Next apartment" at bounding box center [552, 158] width 13 height 13
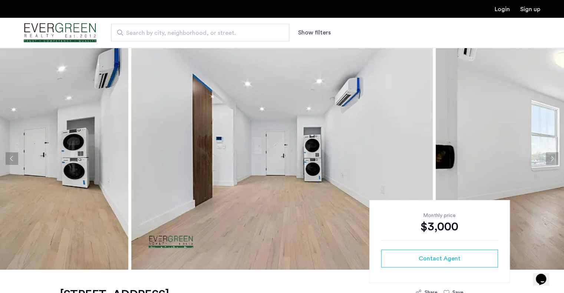
click at [547, 158] on button "Next apartment" at bounding box center [552, 158] width 13 height 13
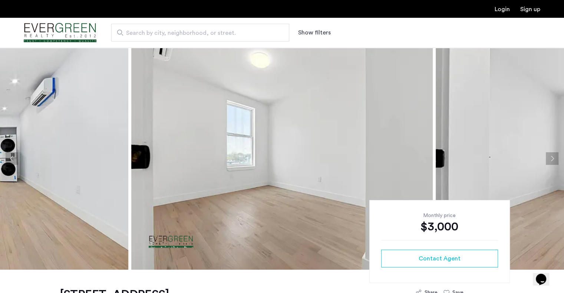
click at [547, 158] on button "Next apartment" at bounding box center [552, 158] width 13 height 13
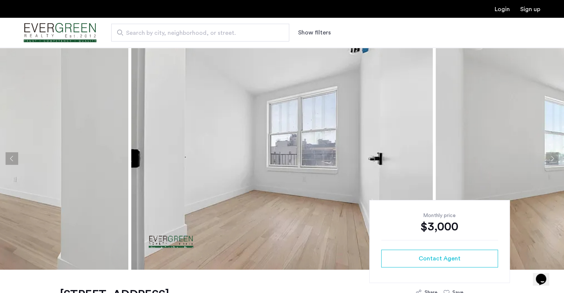
click at [547, 158] on button "Next apartment" at bounding box center [552, 158] width 13 height 13
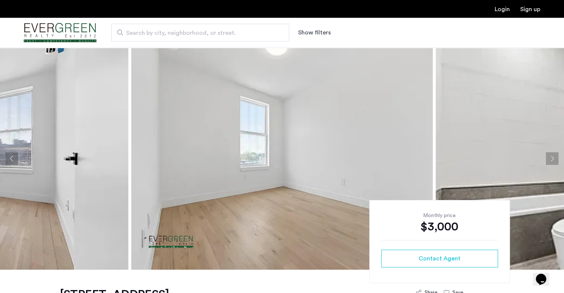
click at [547, 158] on button "Next apartment" at bounding box center [552, 158] width 13 height 13
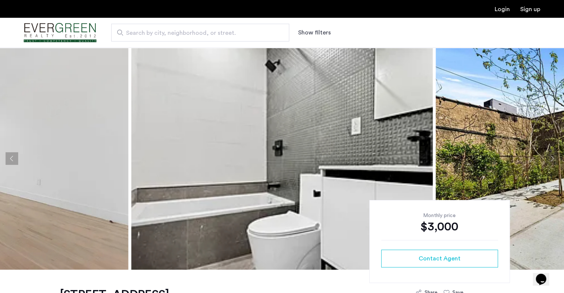
click at [547, 158] on button "Next apartment" at bounding box center [552, 158] width 13 height 13
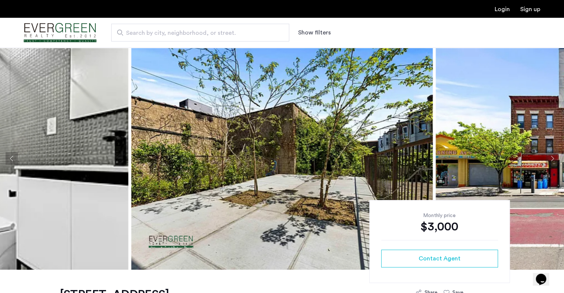
click at [547, 158] on button "Next apartment" at bounding box center [552, 158] width 13 height 13
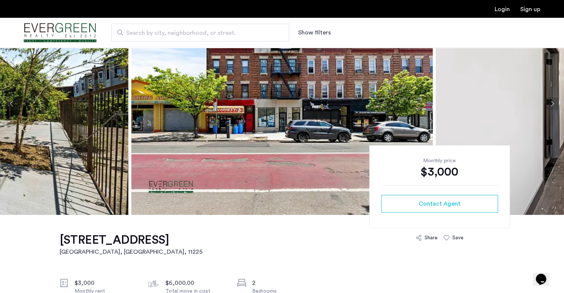
scroll to position [49, 0]
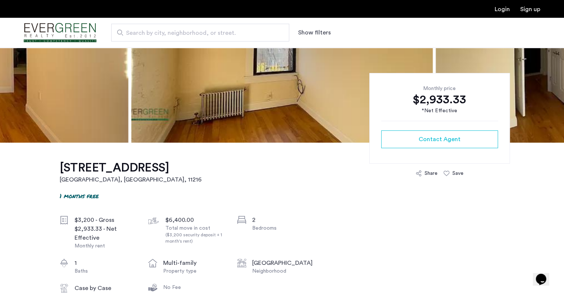
scroll to position [129, 0]
